Goal: Transaction & Acquisition: Purchase product/service

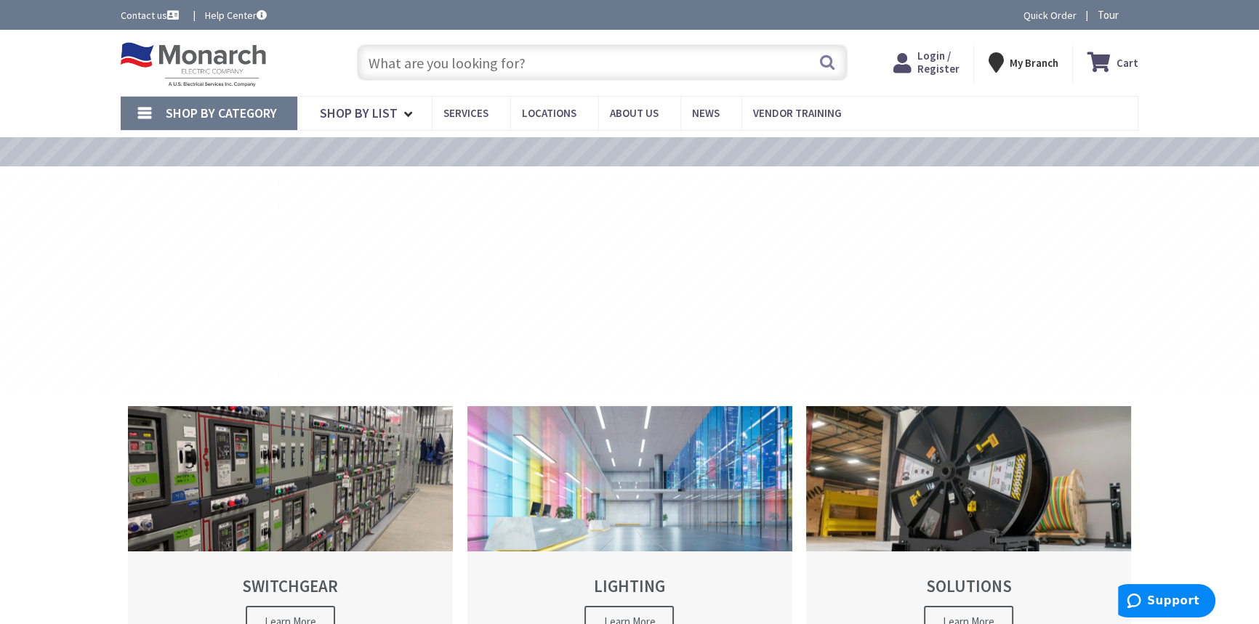
click at [955, 60] on strong "Login / Register Login" at bounding box center [937, 62] width 42 height 26
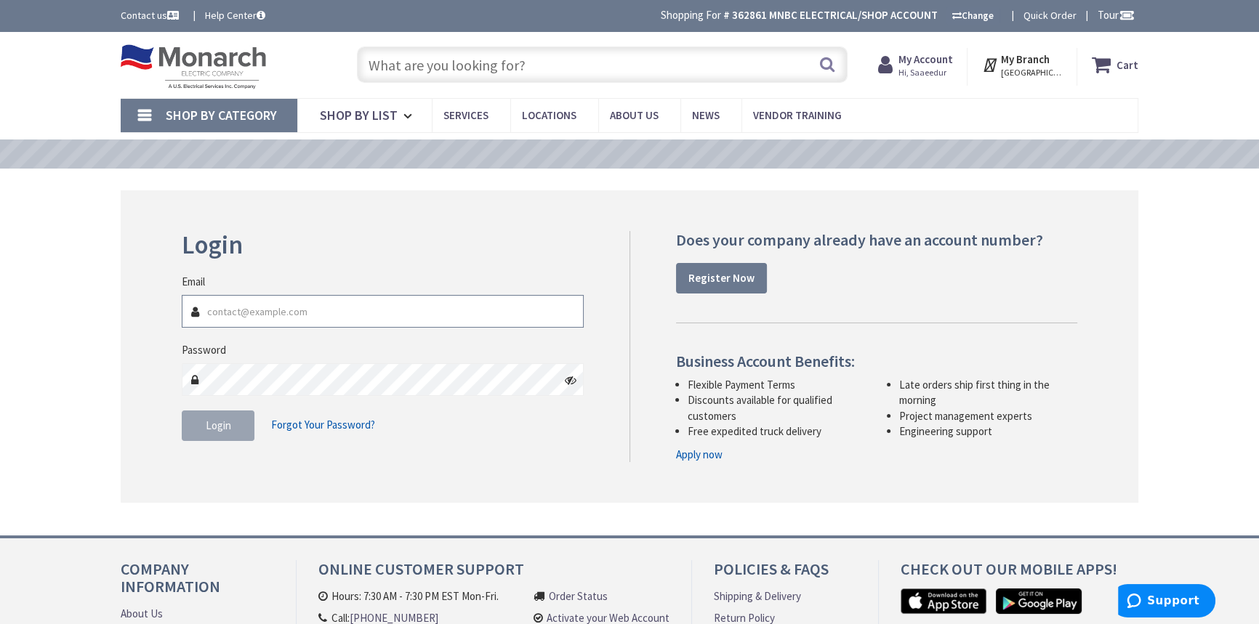
type input "srahman@mnbcelectrical.com"
click at [616, 77] on input "text" at bounding box center [602, 65] width 491 height 36
click at [238, 451] on fieldset "Email srahman@mnbcelectrical.com Password Login Forgot Your Password?" at bounding box center [383, 365] width 402 height 182
click at [233, 430] on button "Login" at bounding box center [218, 426] width 73 height 31
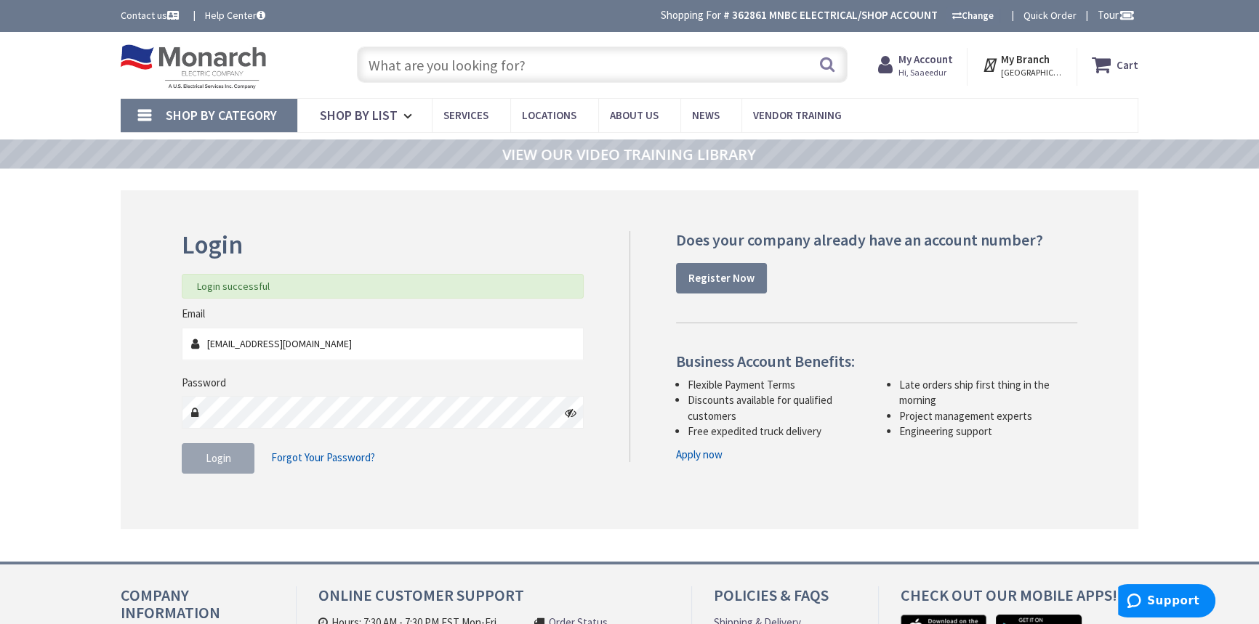
click at [587, 74] on input "text" at bounding box center [602, 65] width 491 height 36
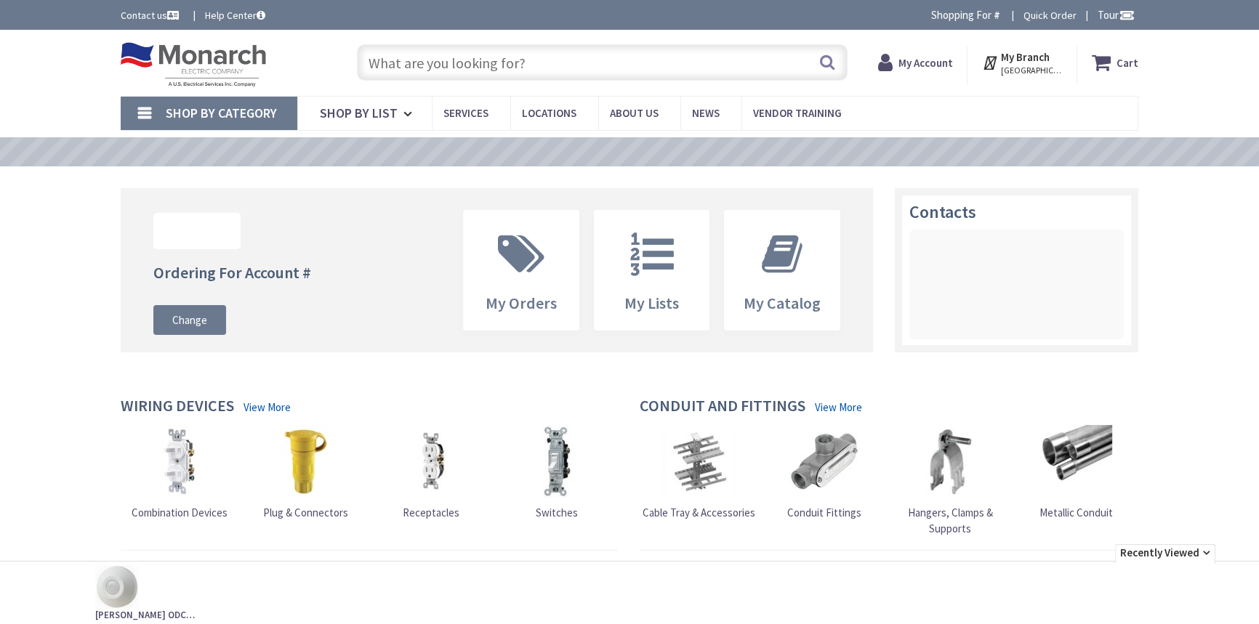
click at [587, 74] on input "text" at bounding box center [602, 62] width 491 height 36
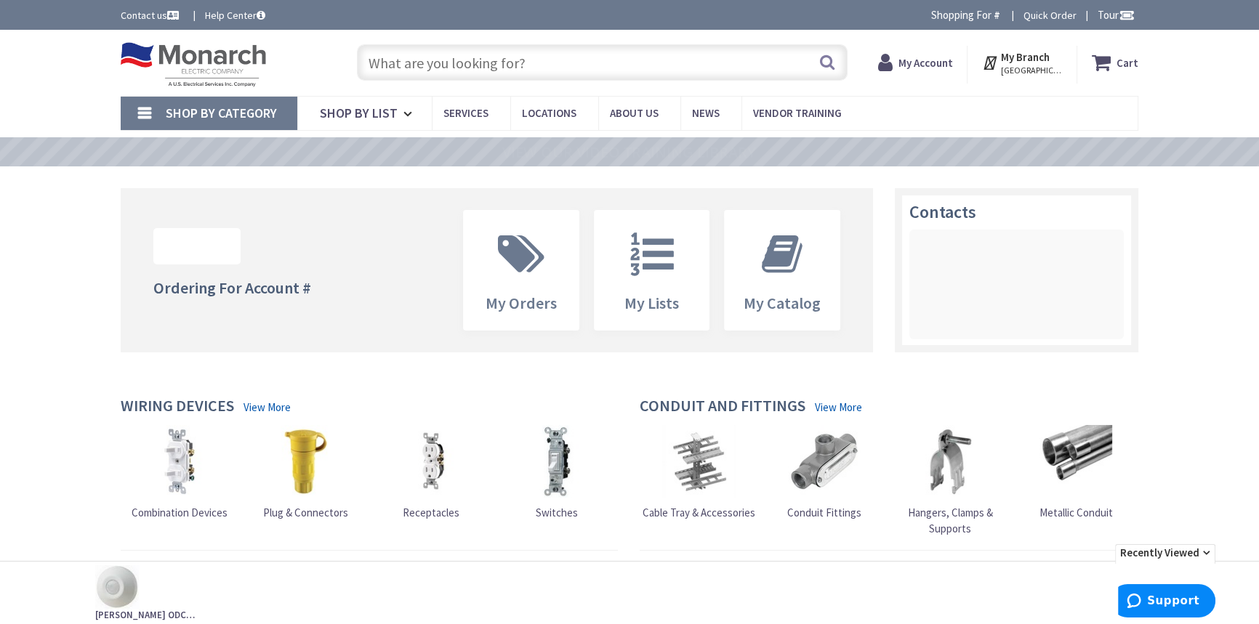
paste input "Closed End Splice Connector"
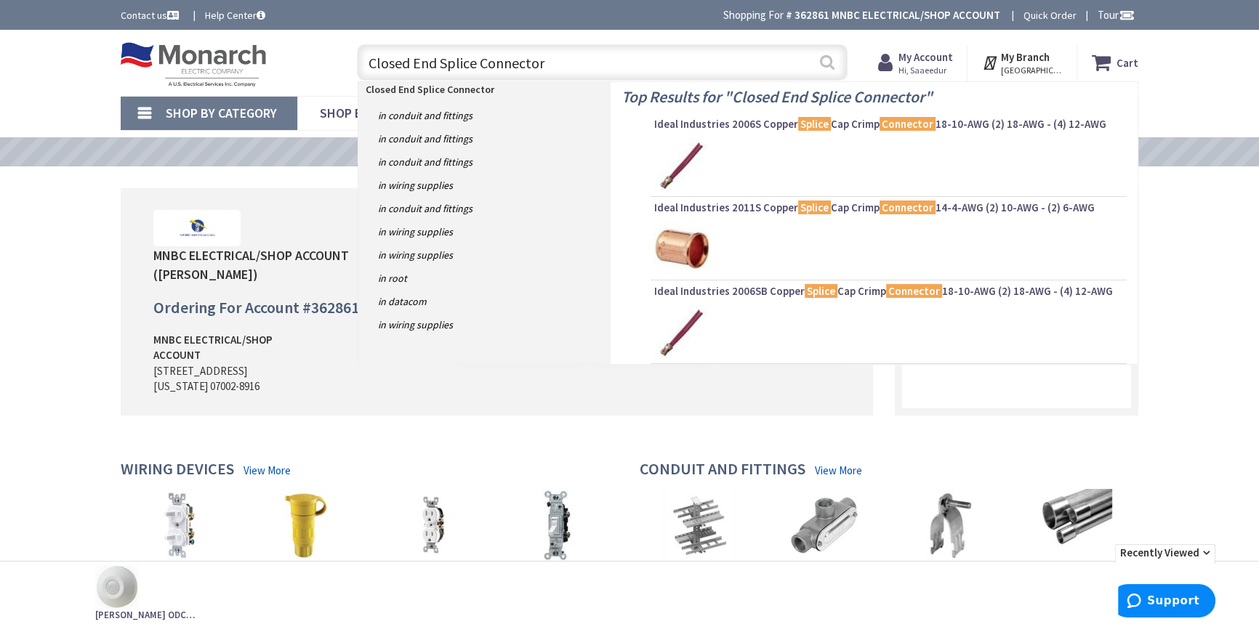
type input "Closed End Splice Connector"
click at [824, 59] on button "Search" at bounding box center [827, 62] width 19 height 33
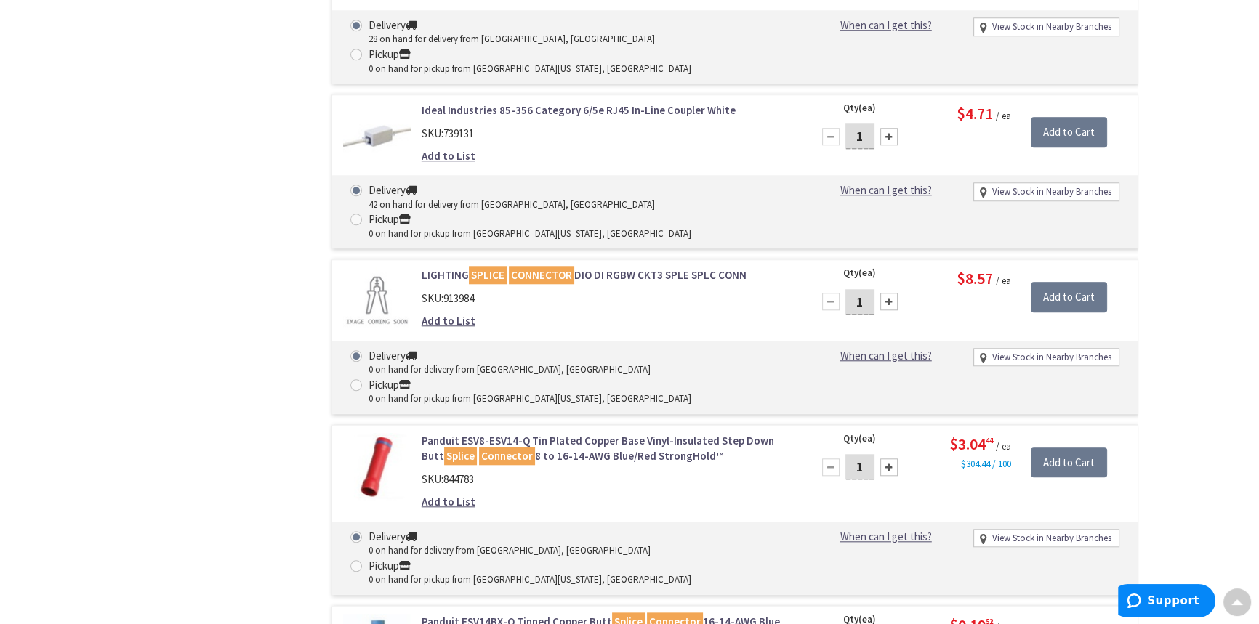
scroll to position [8656, 0]
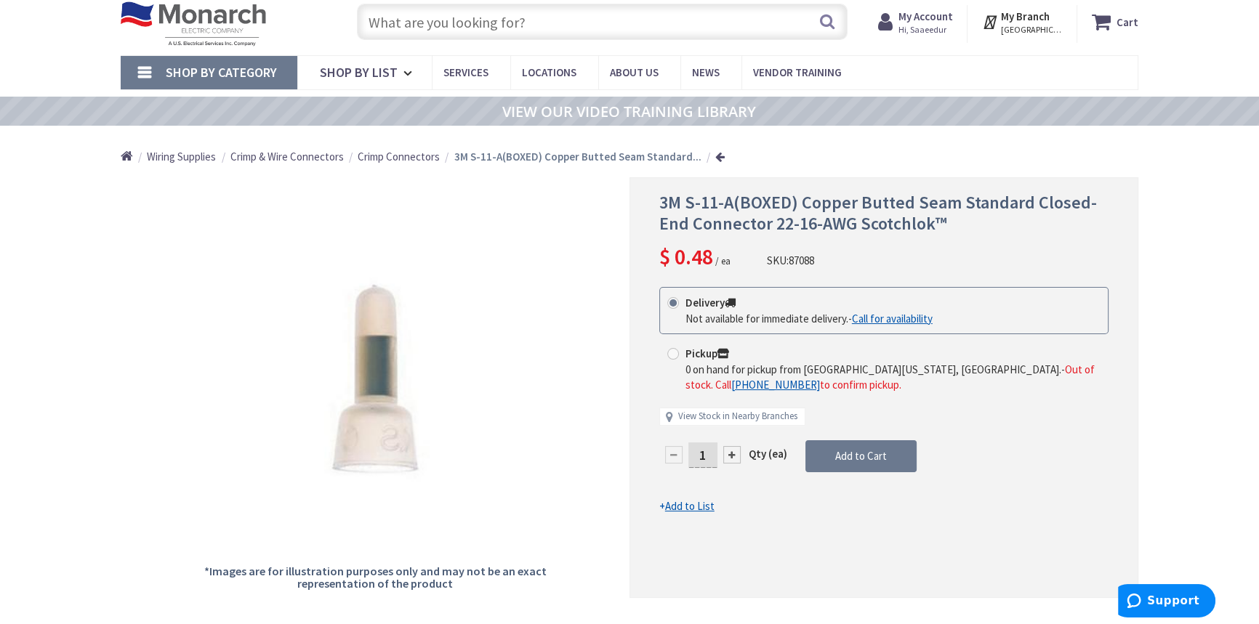
scroll to position [65, 0]
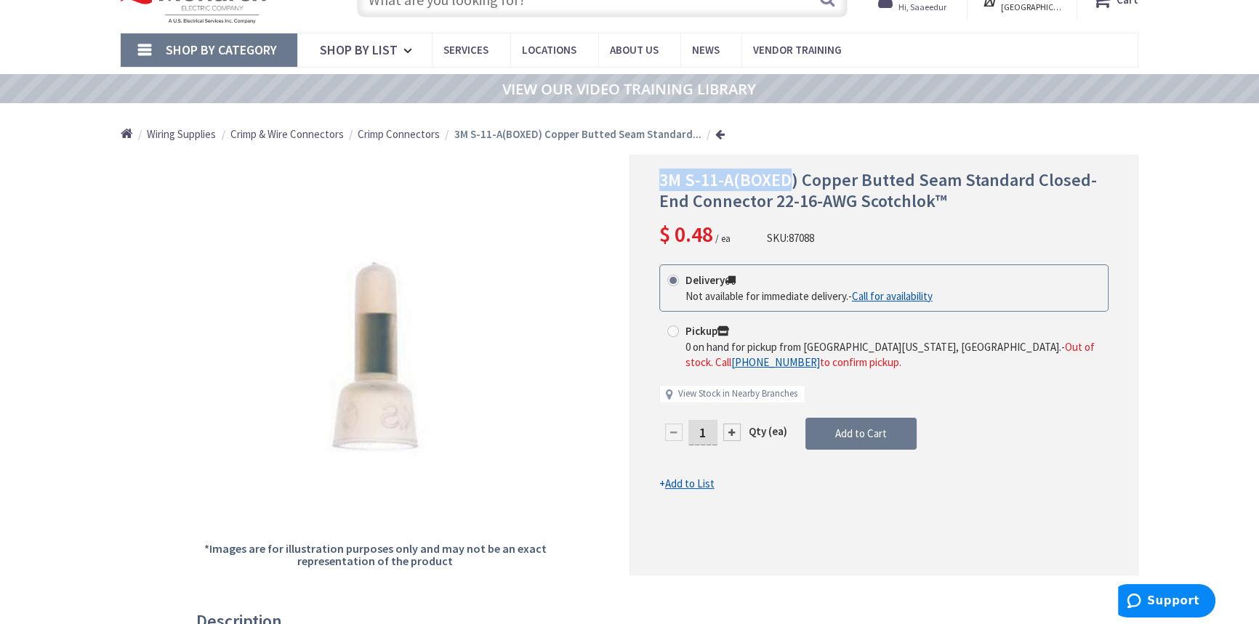
drag, startPoint x: 660, startPoint y: 174, endPoint x: 791, endPoint y: 174, distance: 131.5
click at [791, 174] on span "3M S-11-A(BOXED) Copper Butted Seam Standard Closed-End Connector 22-16-AWG Sco…" at bounding box center [877, 191] width 437 height 44
copy span "3M S-11-A(BOXED"
